Goal: Information Seeking & Learning: Understand process/instructions

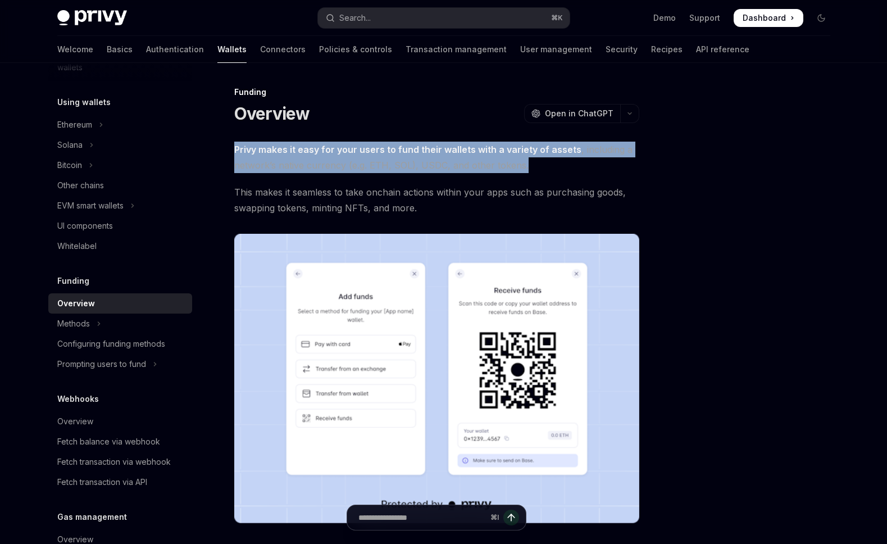
drag, startPoint x: 524, startPoint y: 164, endPoint x: 219, endPoint y: 149, distance: 305.4
click at [219, 149] on div "Funding Overview OpenAI Open in ChatGPT OpenAI Open in ChatGPT Privy makes it e…" at bounding box center [331, 490] width 620 height 810
drag, startPoint x: 253, startPoint y: 151, endPoint x: 241, endPoint y: 151, distance: 12.4
click at [251, 151] on strong "Privy makes it easy for your users to fund their wallets with a variety of asse…" at bounding box center [407, 149] width 347 height 11
drag, startPoint x: 337, startPoint y: 154, endPoint x: 550, endPoint y: 169, distance: 212.9
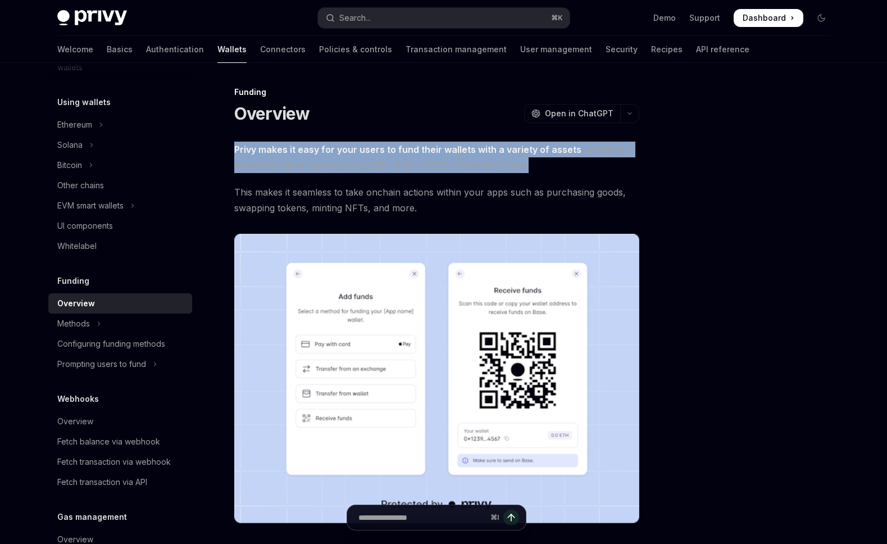
click at [546, 168] on span "Privy makes it easy for your users to fund their wallets with a variety of asse…" at bounding box center [436, 157] width 405 height 31
click at [551, 169] on span "Privy makes it easy for your users to fund their wallets with a variety of asse…" at bounding box center [436, 157] width 405 height 31
drag, startPoint x: 575, startPoint y: 171, endPoint x: 453, endPoint y: 244, distance: 142.1
click at [211, 150] on div "Funding Overview OpenAI Open in ChatGPT OpenAI Open in ChatGPT Privy makes it e…" at bounding box center [331, 490] width 620 height 810
click at [453, 244] on img at bounding box center [436, 378] width 405 height 289
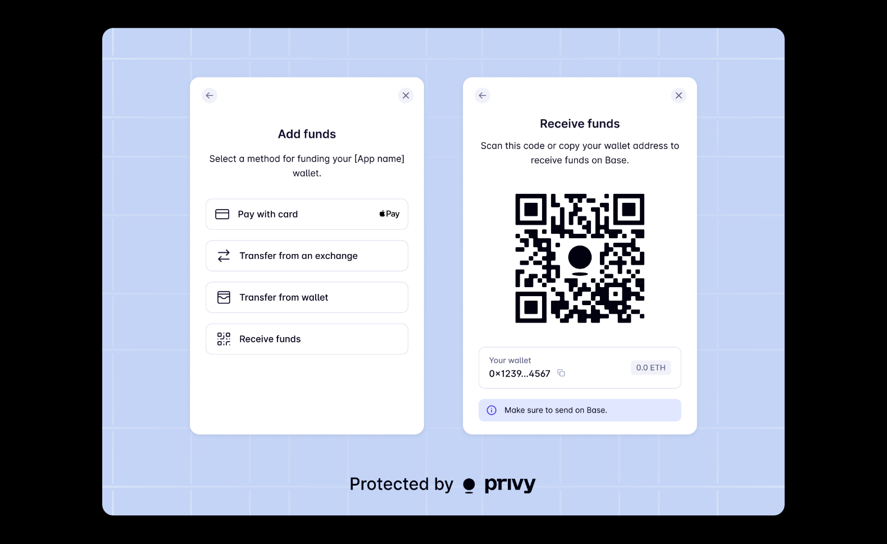
click at [478, 230] on img at bounding box center [443, 272] width 683 height 488
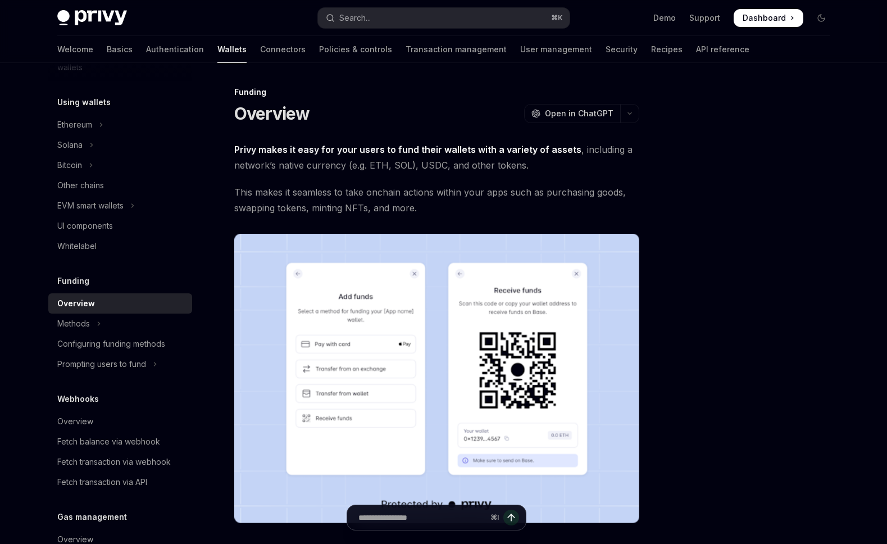
drag, startPoint x: 445, startPoint y: 196, endPoint x: 478, endPoint y: 210, distance: 35.7
click at [452, 200] on span "This makes it seamless to take onchain actions within your apps such as purchas…" at bounding box center [436, 199] width 405 height 31
drag, startPoint x: 423, startPoint y: 209, endPoint x: 225, endPoint y: 144, distance: 208.1
click at [225, 144] on div "Funding Overview OpenAI Open in ChatGPT OpenAI Open in ChatGPT Privy makes it e…" at bounding box center [331, 490] width 620 height 810
